Goal: Communication & Community: Answer question/provide support

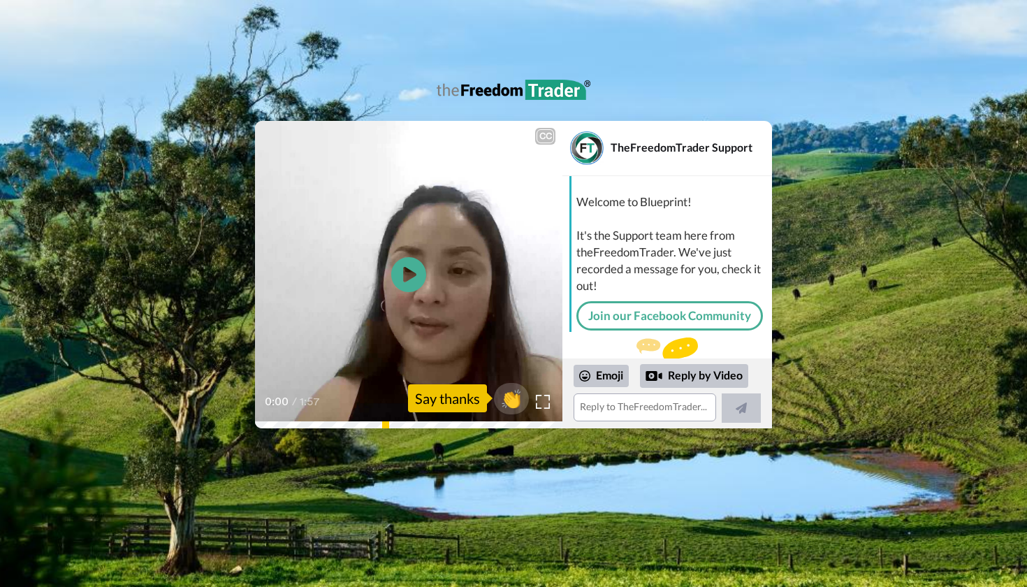
scroll to position [36, 0]
click at [689, 318] on link "Join our Facebook Community" at bounding box center [669, 316] width 187 height 29
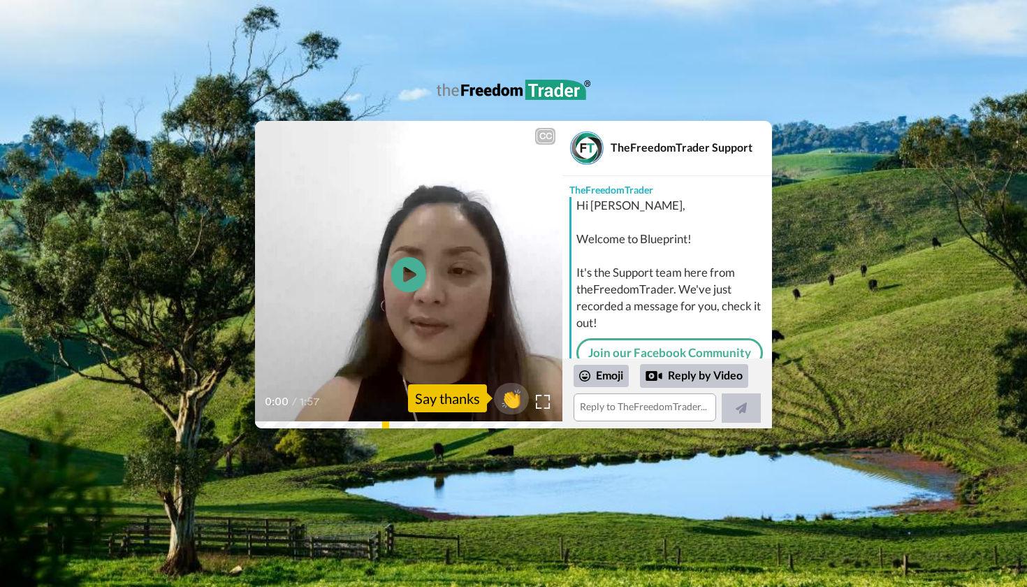
click at [444, 398] on div "Say thanks" at bounding box center [447, 398] width 79 height 28
click at [419, 273] on icon at bounding box center [409, 274] width 37 height 37
click at [544, 398] on img at bounding box center [543, 401] width 15 height 15
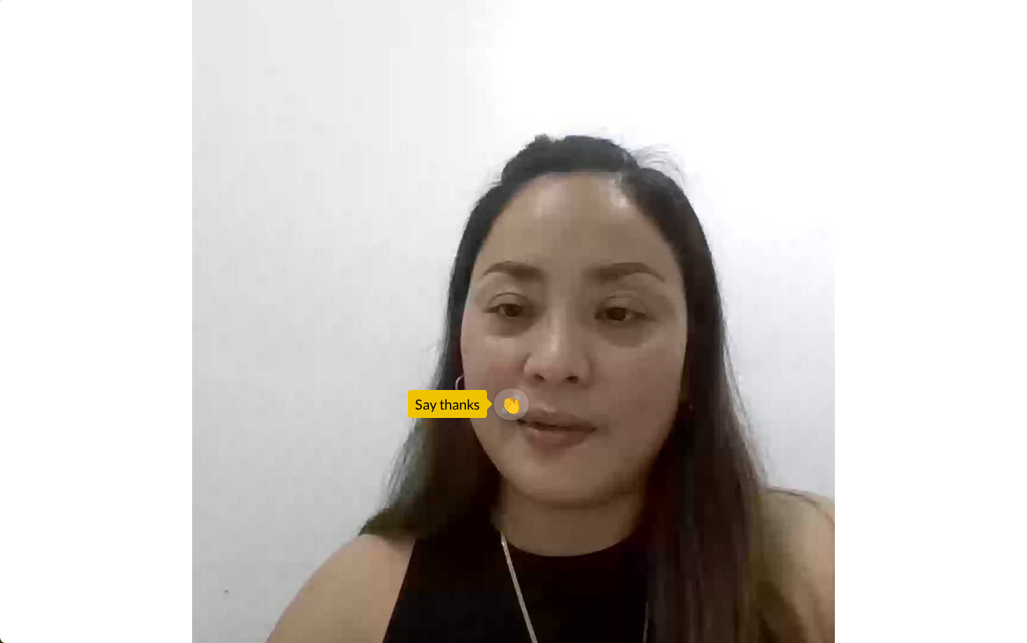
click at [638, 586] on video at bounding box center [513, 321] width 1027 height 643
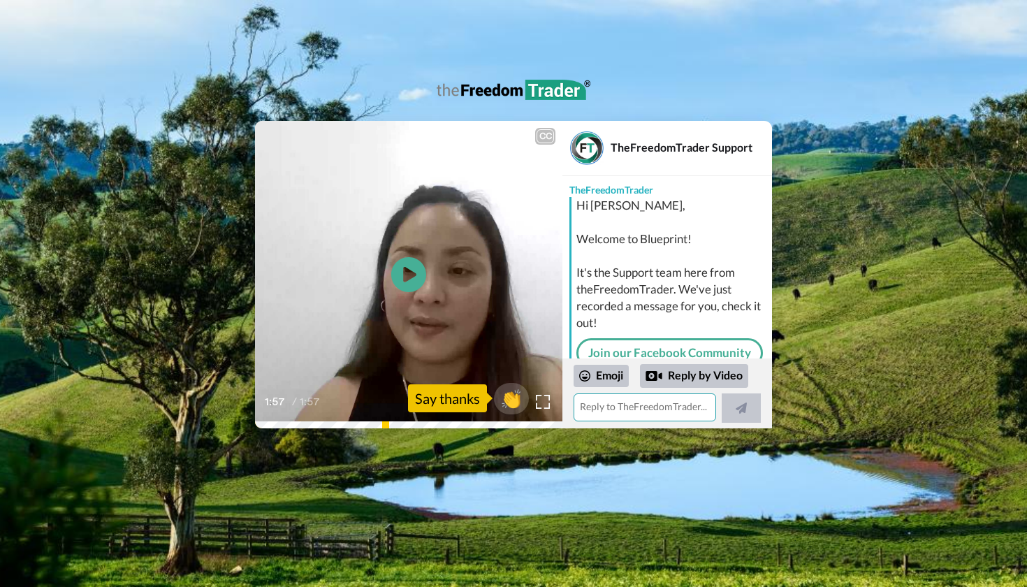
click at [617, 410] on textarea at bounding box center [645, 407] width 143 height 28
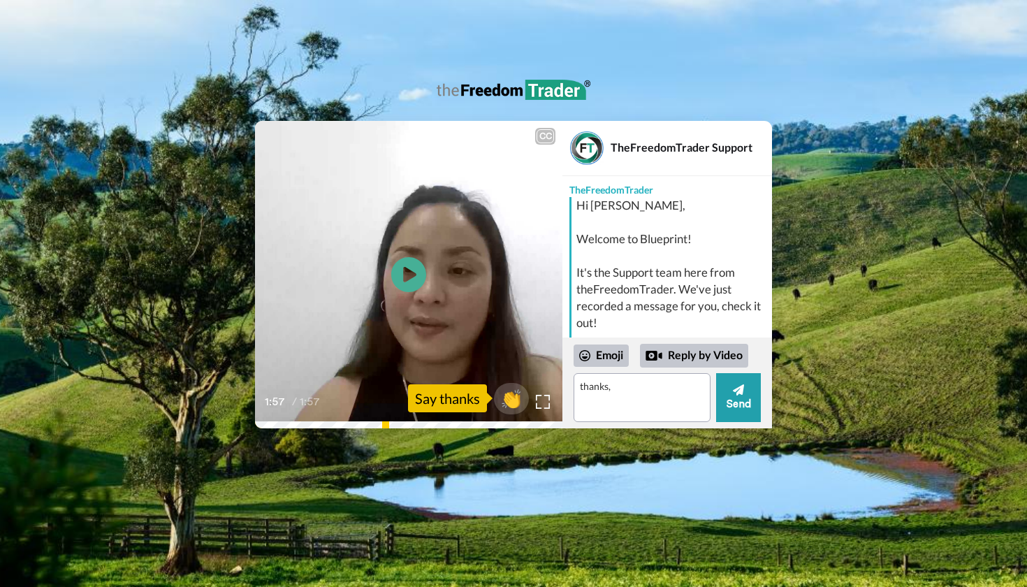
click at [462, 398] on div "Say thanks" at bounding box center [447, 398] width 79 height 28
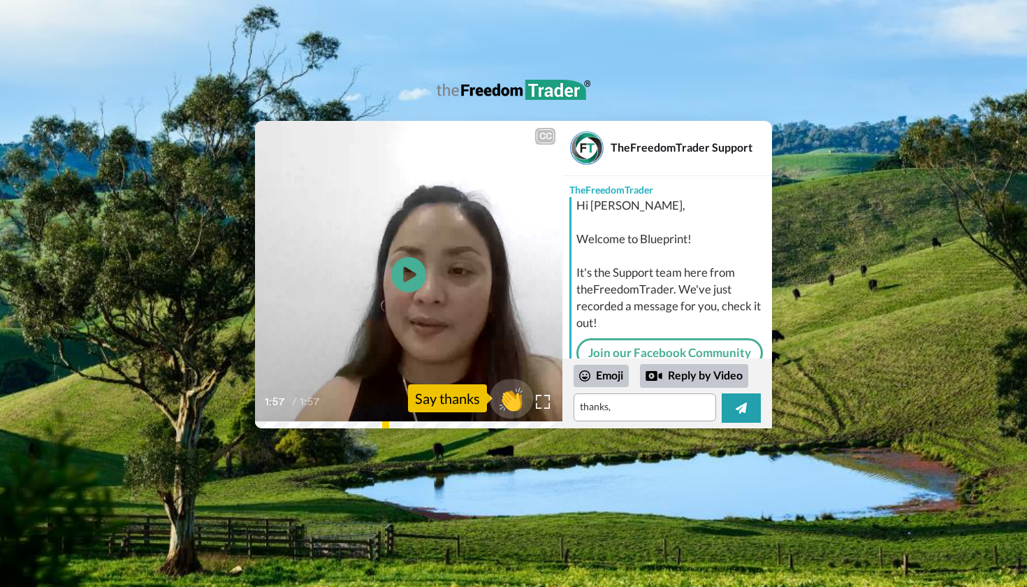
click at [518, 400] on span "👏" at bounding box center [512, 398] width 44 height 28
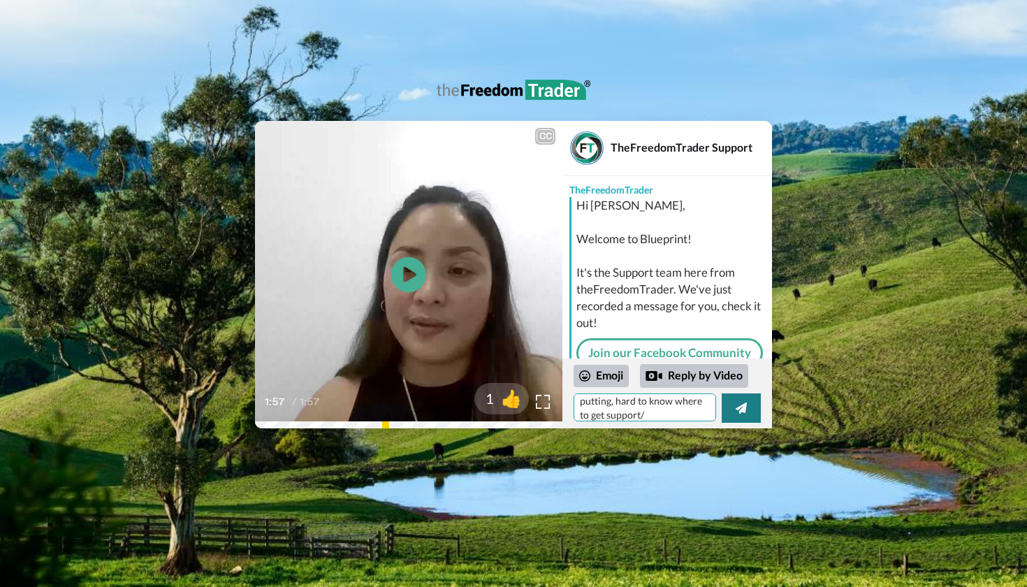
type textarea "thanks, 👏, Im having trouble getting the calculator to populate itself with num…"
click at [750, 398] on button at bounding box center [741, 407] width 39 height 29
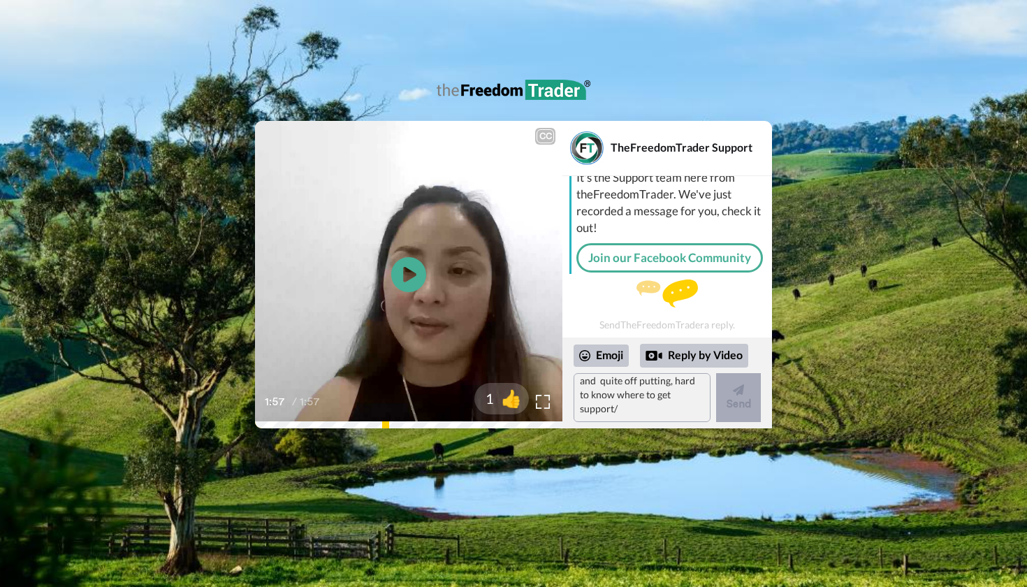
scroll to position [0, 0]
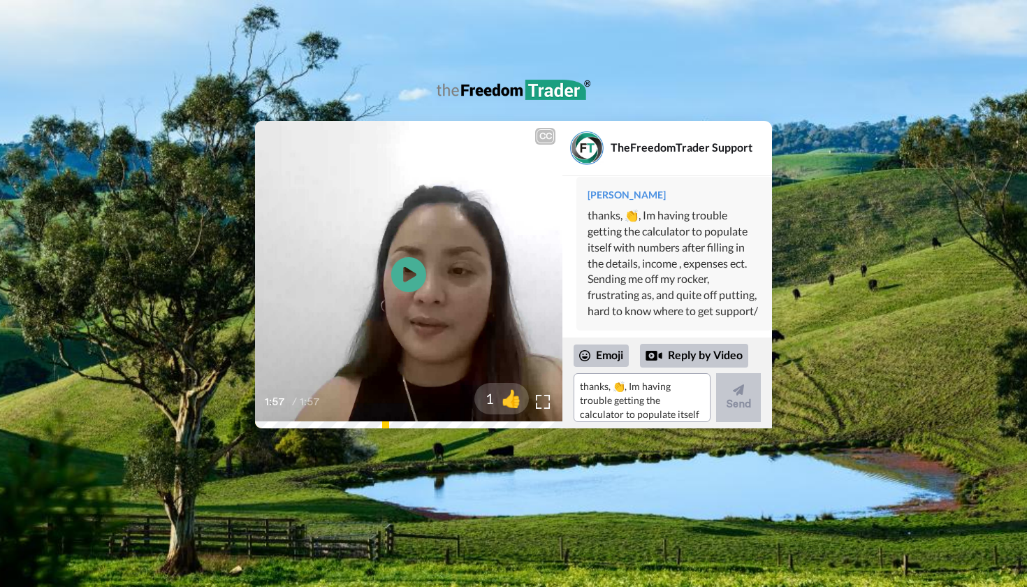
click at [776, 545] on div "CC Play/Pause 1:57 / 1:57 1 👍 TheFreedomTrader Support TheFreedomTrader Hi Phil…" at bounding box center [513, 293] width 1027 height 587
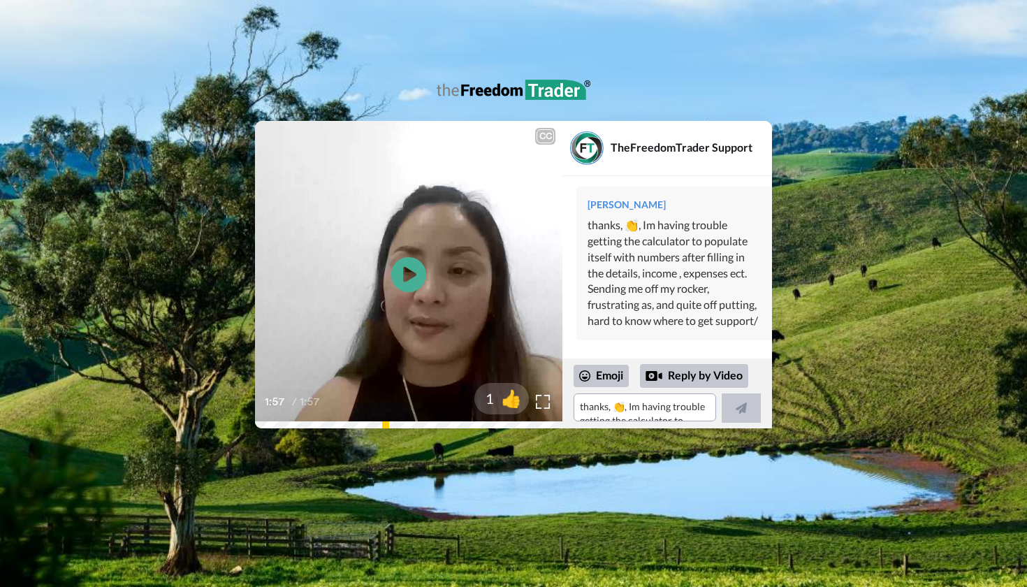
scroll to position [204, 0]
